Goal: Transaction & Acquisition: Purchase product/service

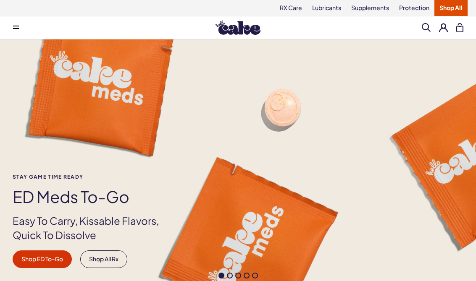
click at [8, 26] on button at bounding box center [16, 27] width 17 height 17
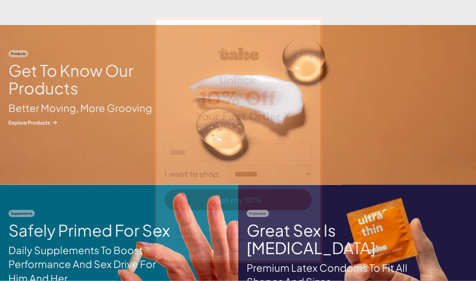
scroll to position [882, 0]
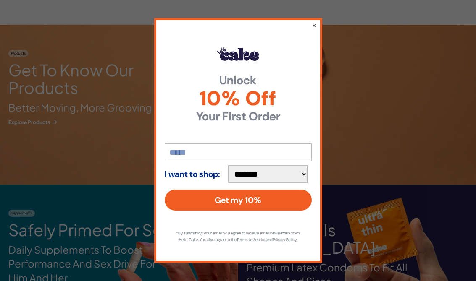
click at [30, 167] on div "**********" at bounding box center [238, 140] width 476 height 281
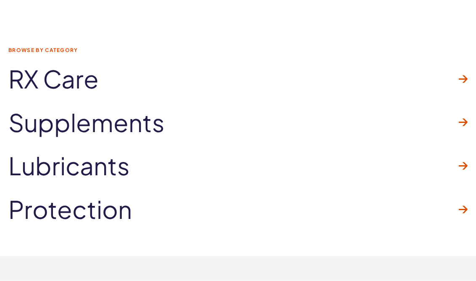
scroll to position [2172, 0]
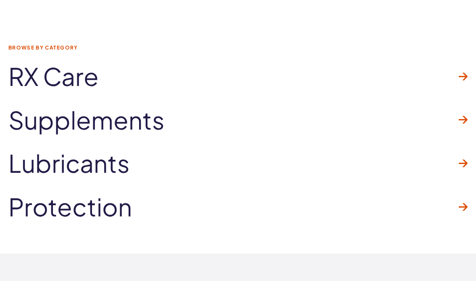
click at [39, 163] on span "Lubricants" at bounding box center [68, 163] width 121 height 27
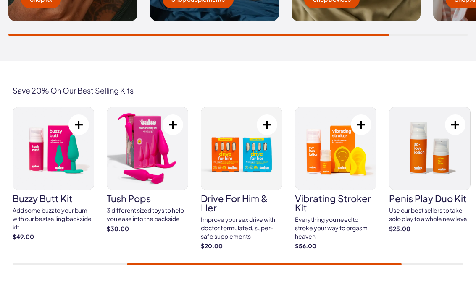
scroll to position [1438, 0]
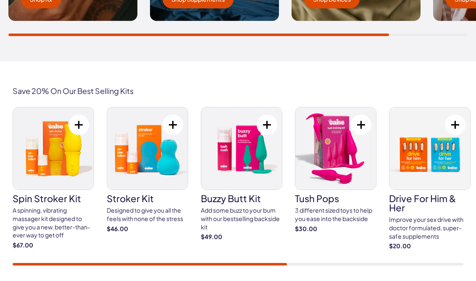
click at [135, 146] on img at bounding box center [147, 149] width 81 height 82
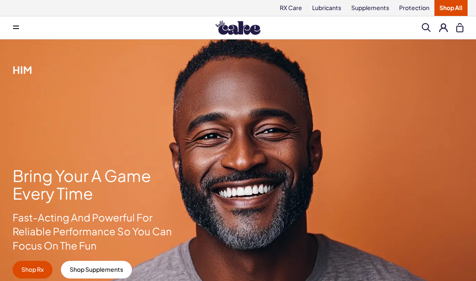
scroll to position [1438, 0]
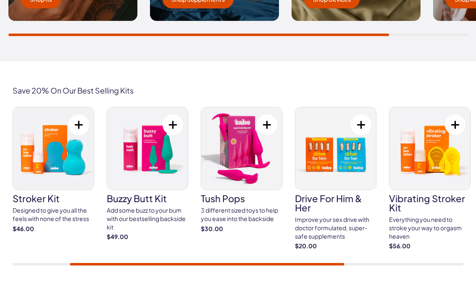
click at [268, 150] on img at bounding box center [241, 148] width 81 height 82
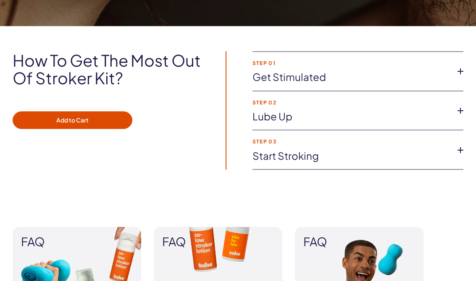
scroll to position [807, 0]
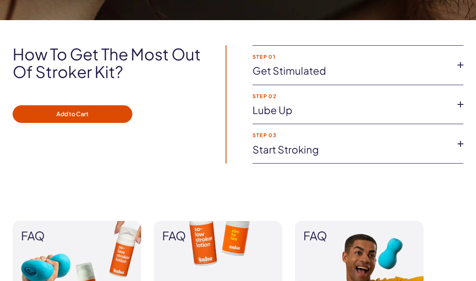
click at [456, 69] on icon at bounding box center [460, 65] width 13 height 13
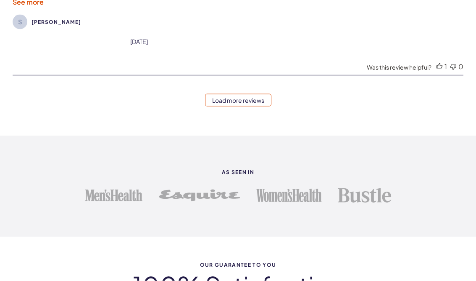
scroll to position [2711, 0]
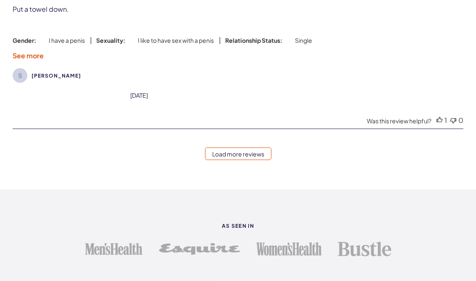
click at [267, 159] on link "Load more reviews" at bounding box center [238, 154] width 66 height 13
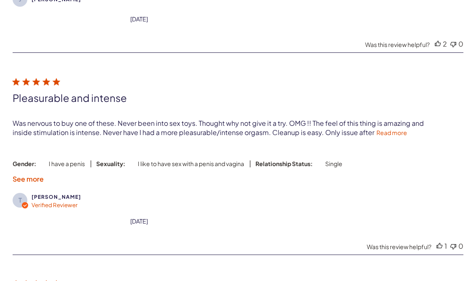
scroll to position [2979, 0]
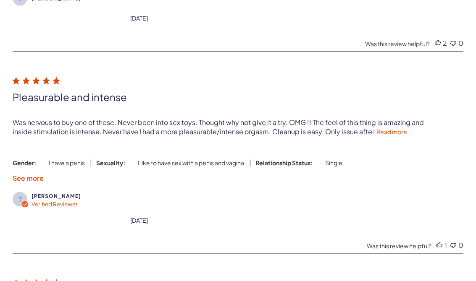
click at [396, 136] on link "Read more" at bounding box center [391, 132] width 31 height 8
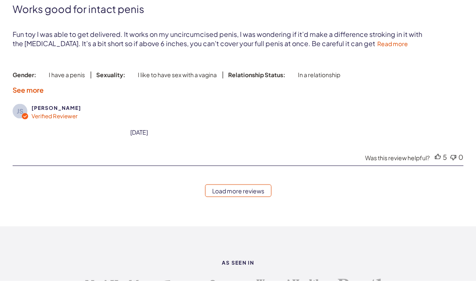
scroll to position [3699, 0]
click at [269, 197] on link "Load more reviews" at bounding box center [238, 191] width 66 height 13
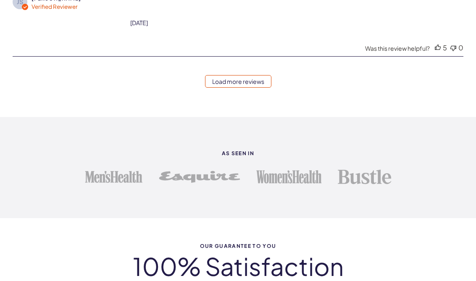
scroll to position [3809, 0]
click at [265, 87] on link "Load more reviews" at bounding box center [238, 81] width 66 height 13
click at [209, 87] on link "Load more reviews" at bounding box center [238, 81] width 66 height 13
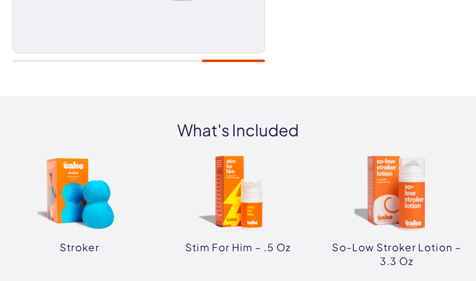
scroll to position [0, 0]
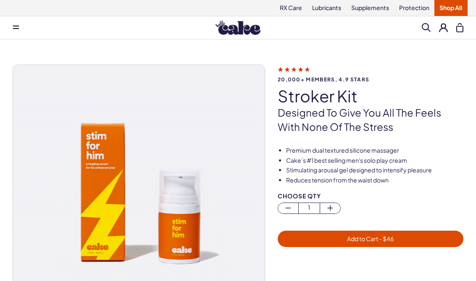
click at [314, 237] on span "Add to Cart - $ 46" at bounding box center [370, 239] width 175 height 10
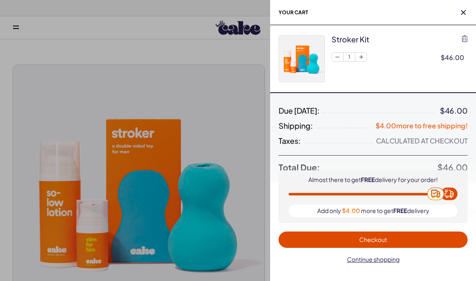
click at [462, 3] on h2 "Your cart" at bounding box center [373, 12] width 206 height 25
click at [470, 9] on h2 "Your cart" at bounding box center [373, 12] width 206 height 25
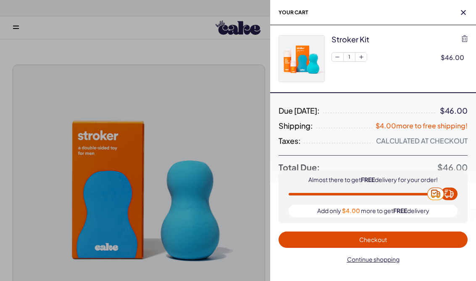
click at [465, 9] on span "button" at bounding box center [463, 12] width 8 height 8
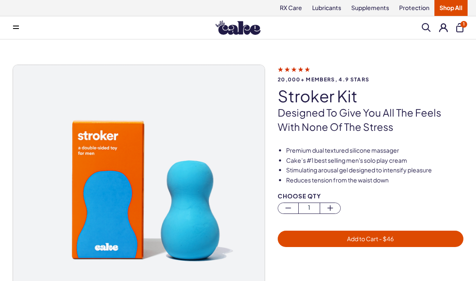
click at [8, 26] on button at bounding box center [16, 27] width 17 height 17
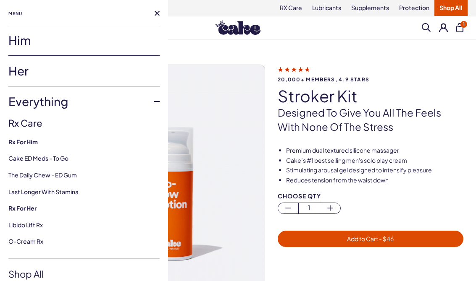
click at [153, 19] on div "Menu" at bounding box center [83, 12] width 151 height 25
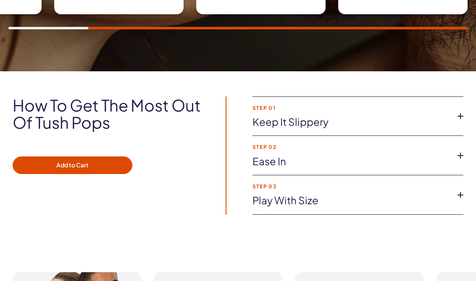
scroll to position [608, 0]
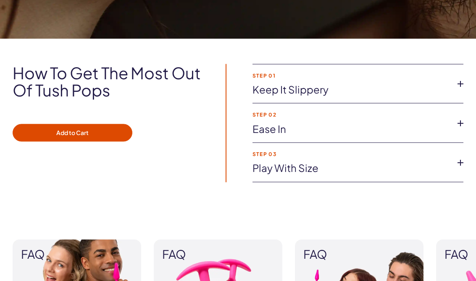
click at [267, 92] on link "Keep it slippery" at bounding box center [350, 90] width 197 height 14
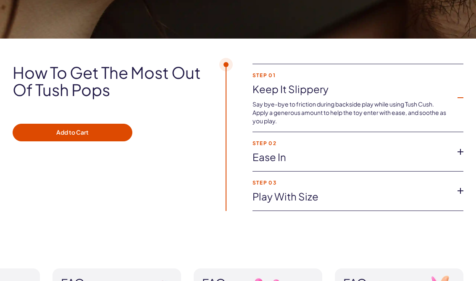
click at [262, 151] on link "Ease in" at bounding box center [350, 157] width 197 height 14
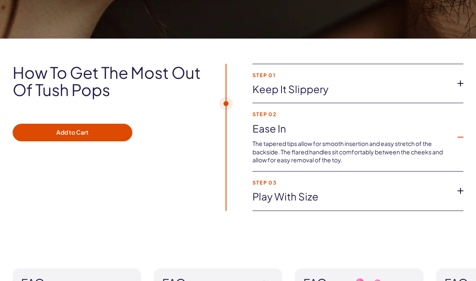
click at [258, 196] on link "Play with size" at bounding box center [350, 197] width 197 height 14
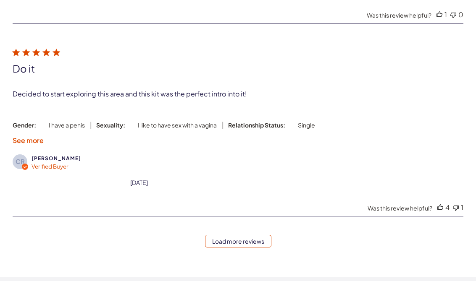
scroll to position [2459, 0]
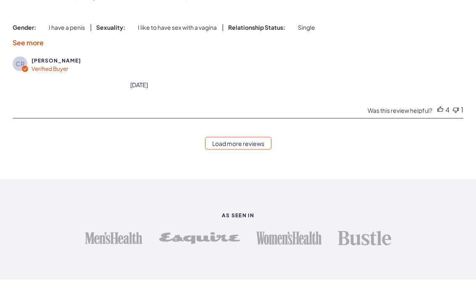
click at [213, 149] on link "Load more reviews" at bounding box center [238, 143] width 66 height 13
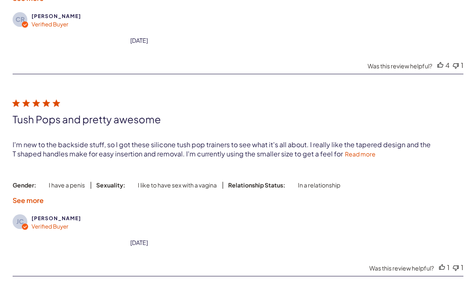
scroll to position [2600, 0]
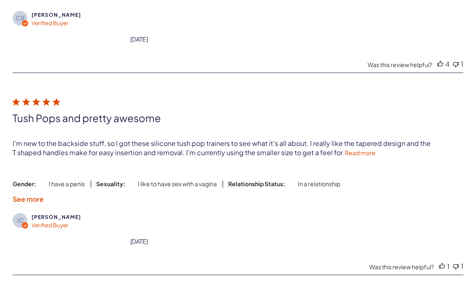
click at [345, 157] on link "Read more" at bounding box center [360, 153] width 31 height 8
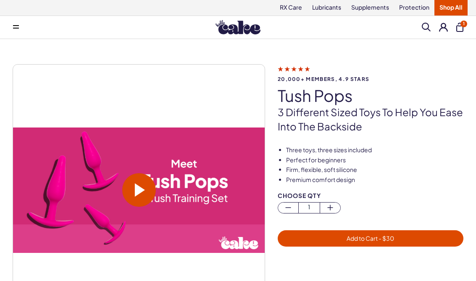
scroll to position [0, 0]
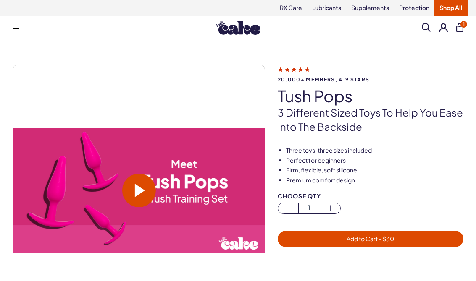
click at [333, 241] on span "Add to Cart - $ 30" at bounding box center [370, 239] width 175 height 10
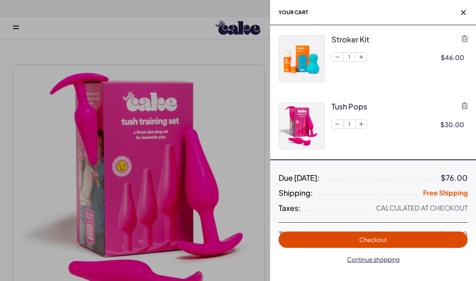
scroll to position [0, 0]
click at [159, 132] on div at bounding box center [238, 140] width 476 height 281
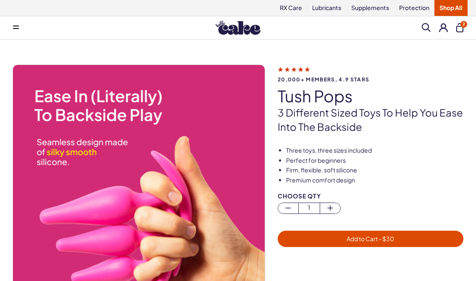
click at [9, 29] on button at bounding box center [16, 27] width 17 height 17
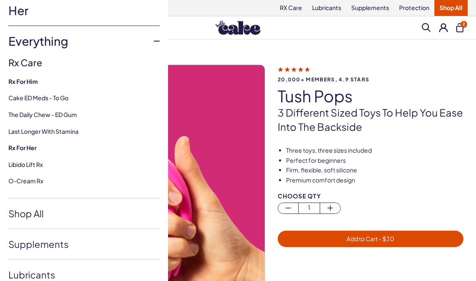
scroll to position [68, 0]
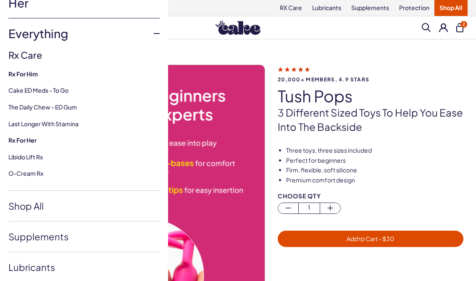
click at [21, 208] on link "Shop All" at bounding box center [83, 206] width 151 height 30
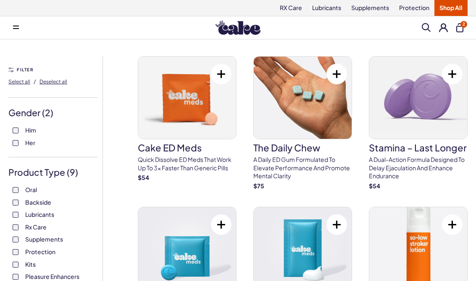
click at [456, 30] on button "2" at bounding box center [459, 27] width 7 height 9
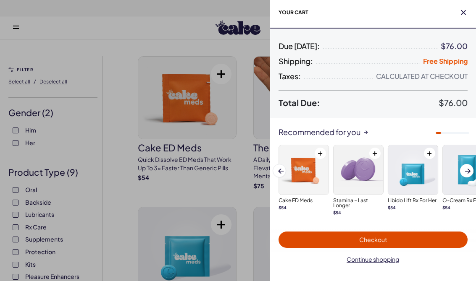
scroll to position [131, 0]
click at [411, 237] on span "Checkout" at bounding box center [372, 240] width 179 height 10
